Goal: Check status

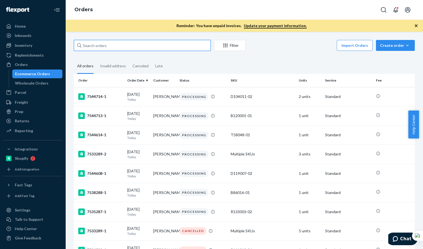
click at [101, 48] on input "text" at bounding box center [142, 45] width 137 height 11
paste input "[PERSON_NAME]"
click at [101, 48] on input "[PERSON_NAME]" at bounding box center [142, 45] width 137 height 11
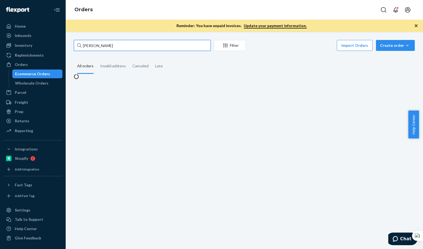
click at [101, 48] on input "[PERSON_NAME]" at bounding box center [142, 45] width 137 height 11
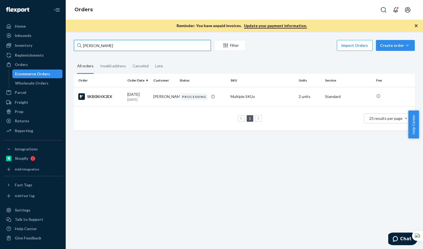
click at [143, 43] on input "[PERSON_NAME]" at bounding box center [142, 45] width 137 height 11
paste input "ydney [PERSON_NAME]"
click at [143, 43] on input "[PERSON_NAME]" at bounding box center [142, 45] width 137 height 11
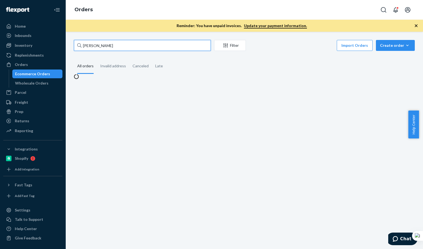
type input "[PERSON_NAME]"
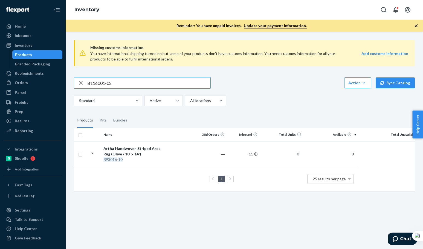
click at [120, 86] on input "B116001-02" at bounding box center [148, 82] width 123 height 11
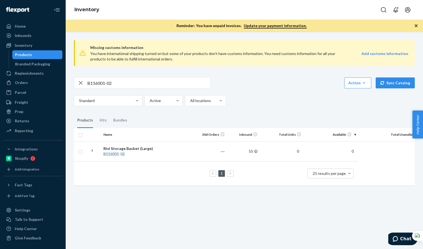
click at [137, 80] on input "B116001-02" at bounding box center [148, 82] width 123 height 11
paste input "86012"
click at [130, 86] on input "B86012-02" at bounding box center [148, 82] width 123 height 11
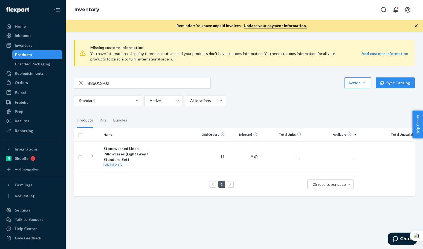
click at [268, 105] on div "Standard Active All locations" at bounding box center [242, 100] width 337 height 11
click at [290, 98] on div "Standard Active All locations" at bounding box center [242, 100] width 337 height 11
click at [25, 69] on div "Home Inbounds Shipping Plans Problems Inventory Products Branded Packaging Repl…" at bounding box center [211, 124] width 423 height 249
click at [252, 212] on div "Missing customs information You have international shipping turned on but some …" at bounding box center [244, 140] width 357 height 217
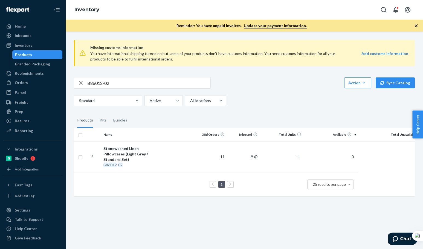
click at [252, 212] on div "Missing customs information You have international shipping turned on but some …" at bounding box center [244, 140] width 357 height 217
click at [75, 88] on div "B86012-02" at bounding box center [142, 82] width 136 height 11
paste input "5"
click at [135, 80] on input "B86012-05" at bounding box center [148, 82] width 123 height 11
click at [271, 95] on div "Standard Active All locations" at bounding box center [242, 100] width 336 height 11
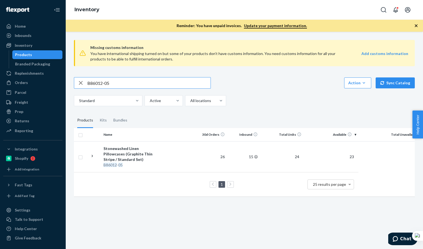
click at [119, 86] on input "B86012-05" at bounding box center [148, 82] width 123 height 11
paste input "121027-07"
type input "B121027-07"
click at [261, 111] on div "Missing customs information You have international shipping turned on but some …" at bounding box center [244, 119] width 349 height 166
